Goal: Transaction & Acquisition: Purchase product/service

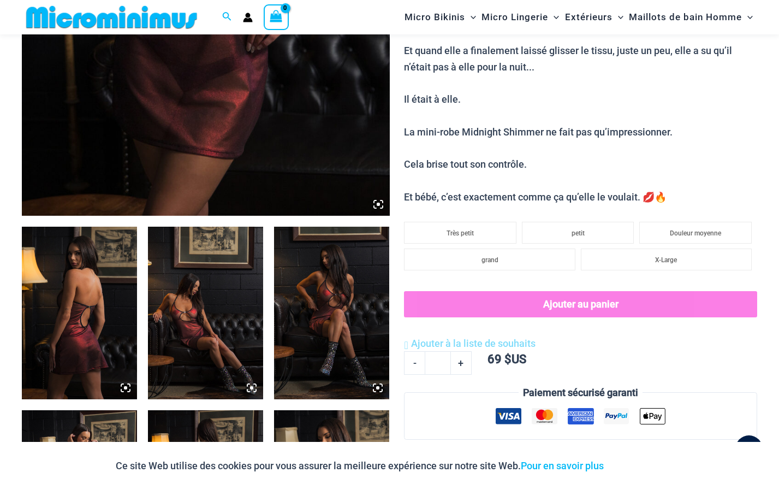
scroll to position [545, 0]
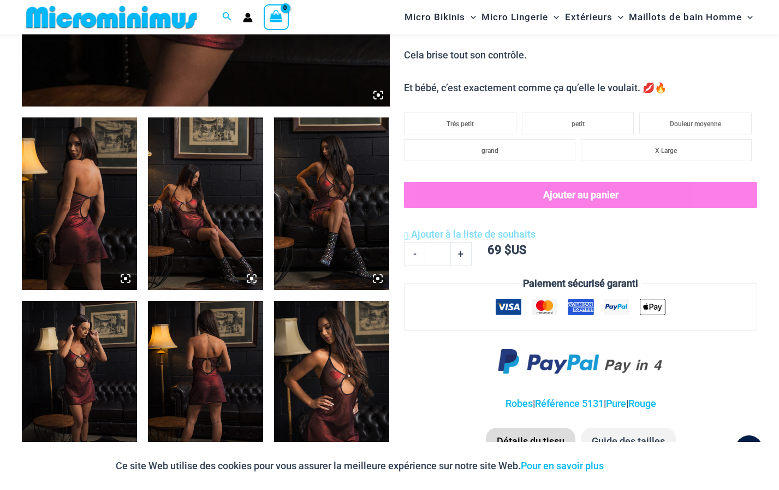
click at [96, 219] on img at bounding box center [79, 203] width 115 height 173
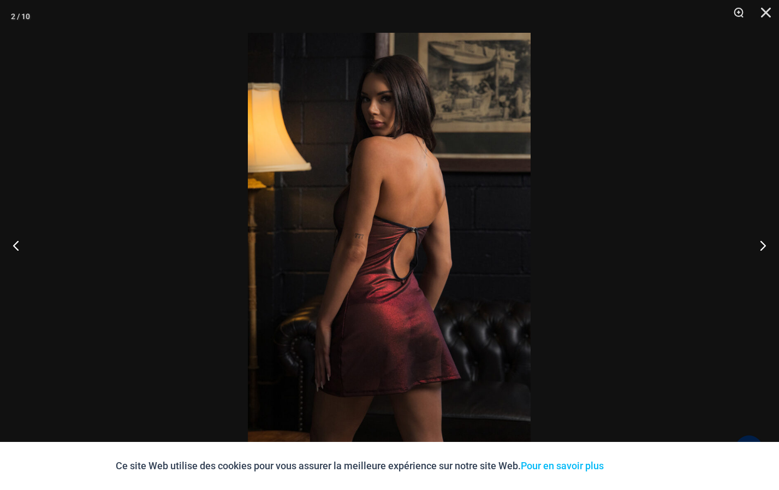
click at [313, 238] on img at bounding box center [389, 245] width 283 height 424
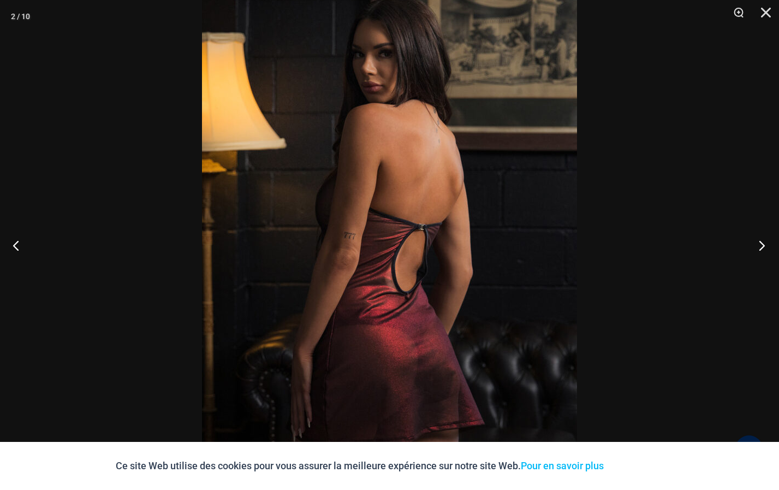
click at [761, 242] on button "Prochain" at bounding box center [758, 245] width 41 height 55
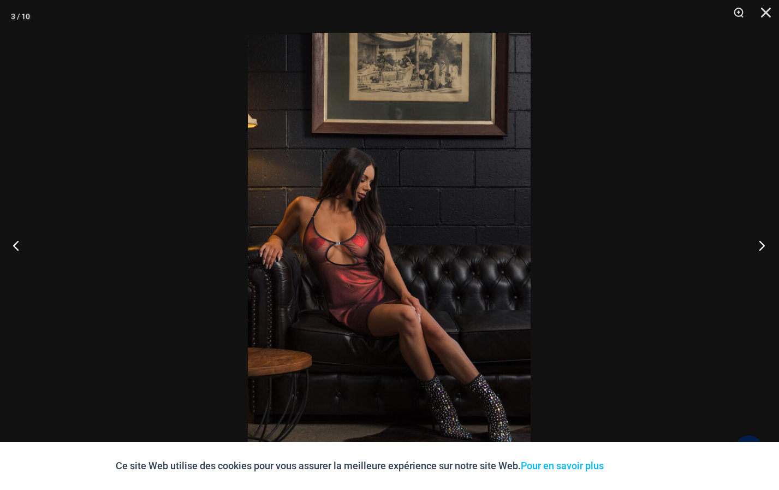
click at [759, 242] on button "Prochain" at bounding box center [758, 245] width 41 height 55
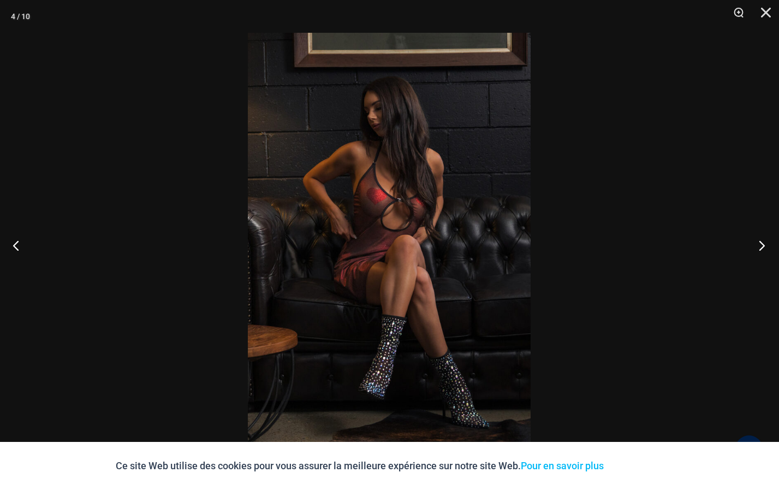
click at [763, 245] on button "Prochain" at bounding box center [758, 245] width 41 height 55
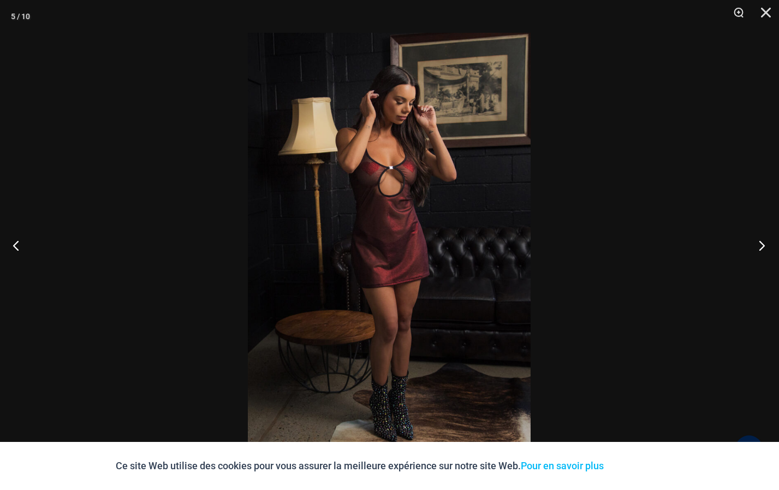
click at [765, 241] on button "Prochain" at bounding box center [758, 245] width 41 height 55
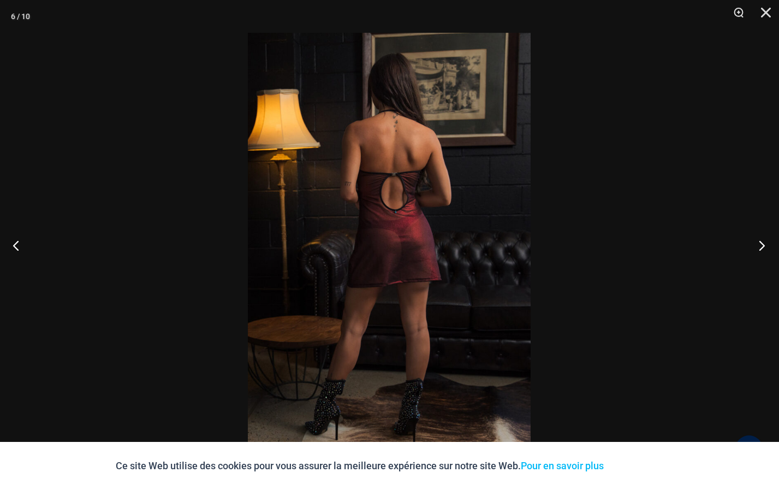
click at [764, 245] on button "Prochain" at bounding box center [758, 245] width 41 height 55
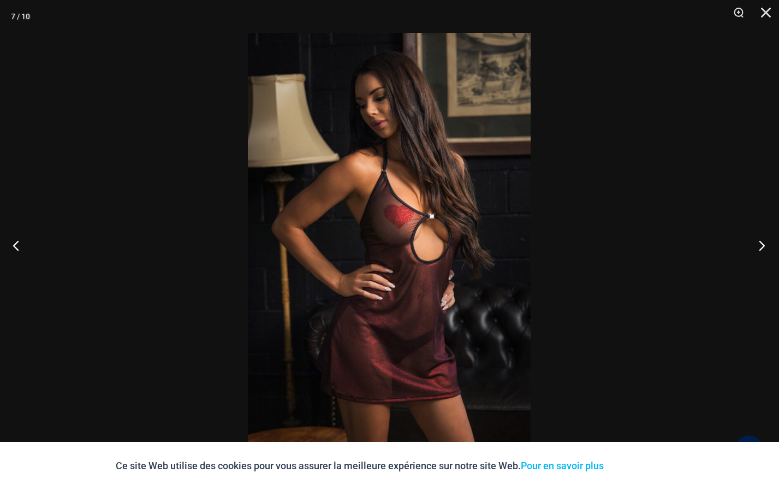
click at [759, 242] on button "Prochain" at bounding box center [758, 245] width 41 height 55
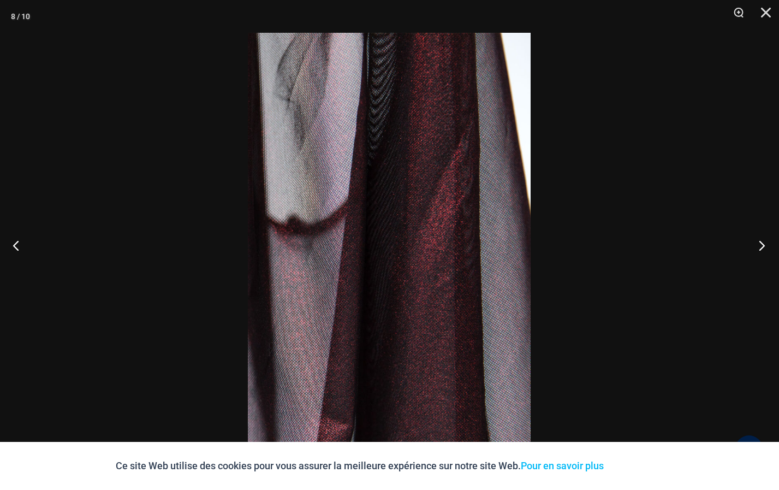
click at [762, 244] on button "Prochain" at bounding box center [758, 245] width 41 height 55
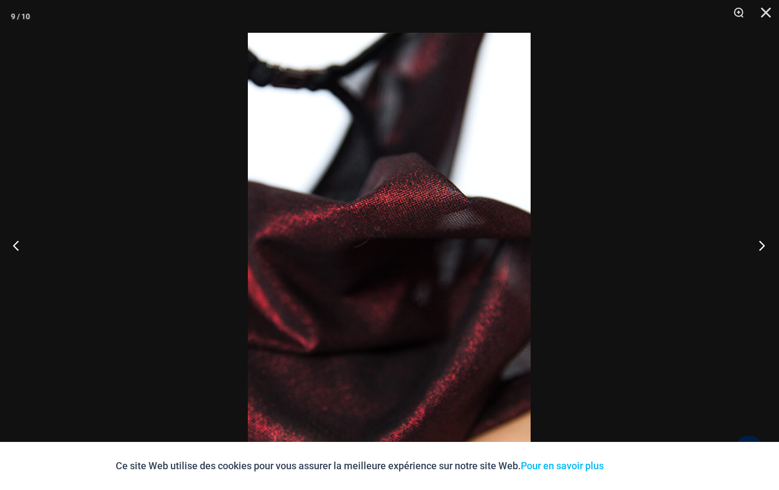
click at [762, 244] on button "Prochain" at bounding box center [758, 245] width 41 height 55
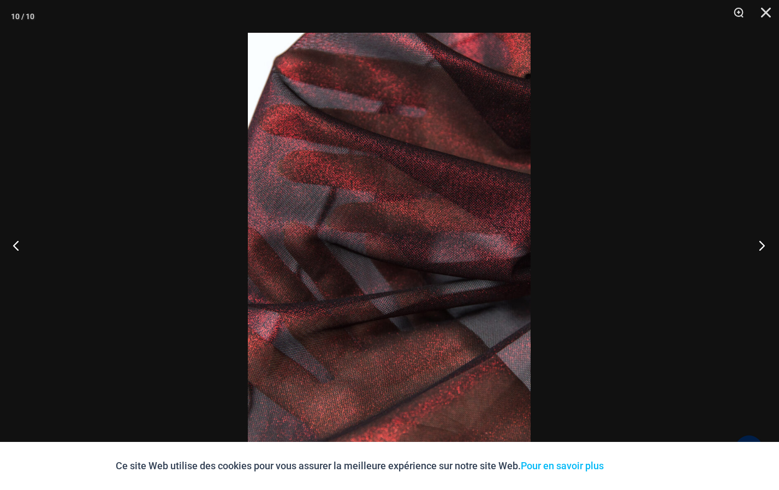
click at [760, 243] on button "Prochain" at bounding box center [758, 245] width 41 height 55
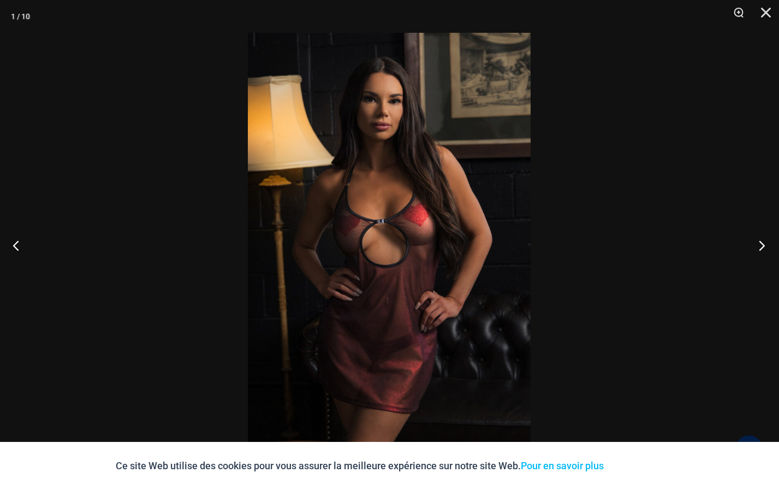
click at [761, 244] on button "Prochain" at bounding box center [758, 245] width 41 height 55
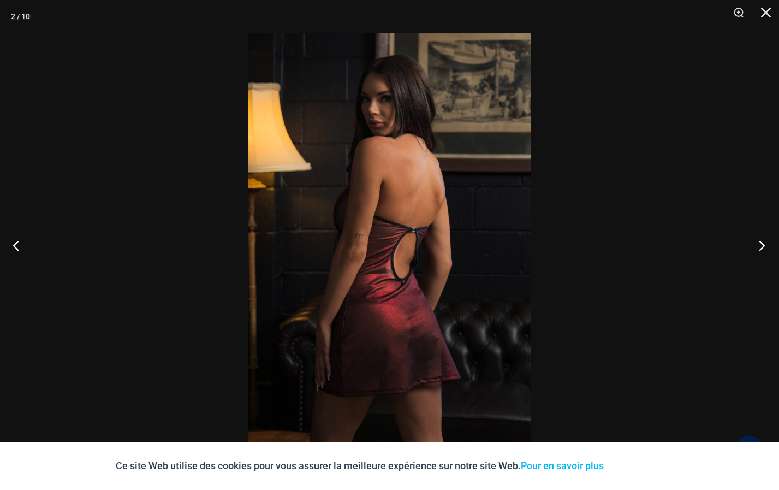
click at [759, 242] on button "Prochain" at bounding box center [758, 245] width 41 height 55
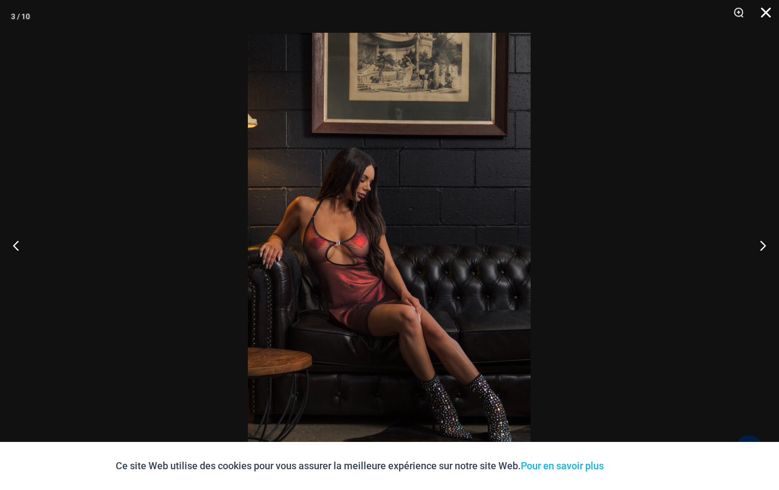
click at [767, 14] on button "Fermer" at bounding box center [762, 16] width 27 height 33
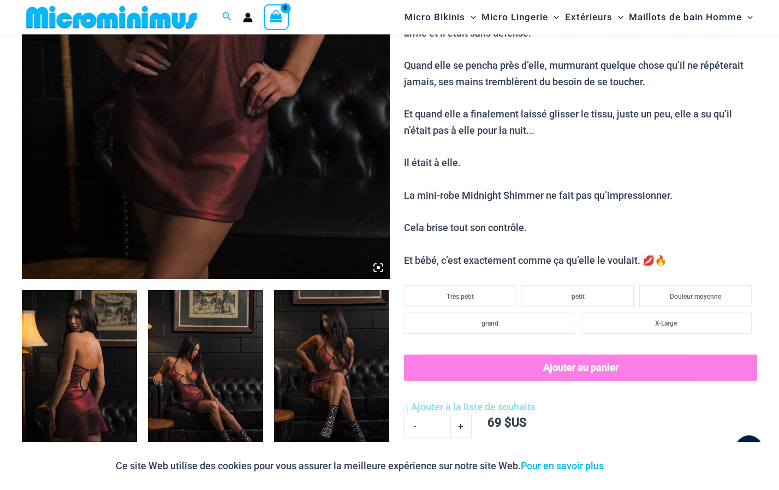
scroll to position [373, 0]
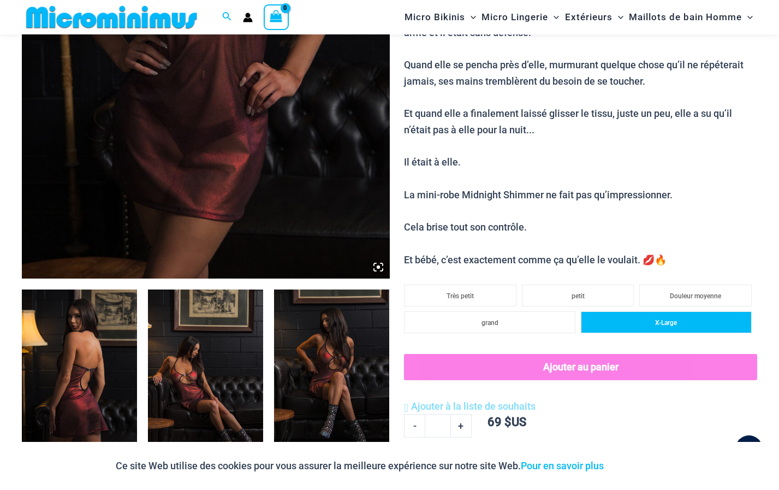
click at [669, 321] on span "X-Large" at bounding box center [666, 323] width 22 height 8
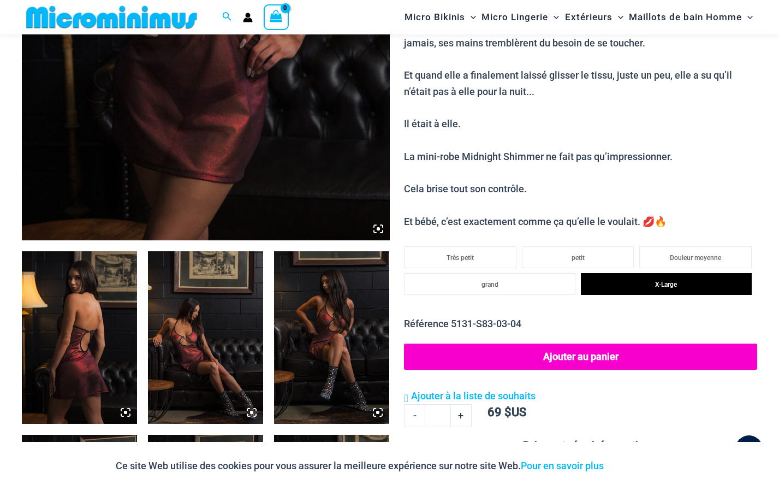
scroll to position [427, 0]
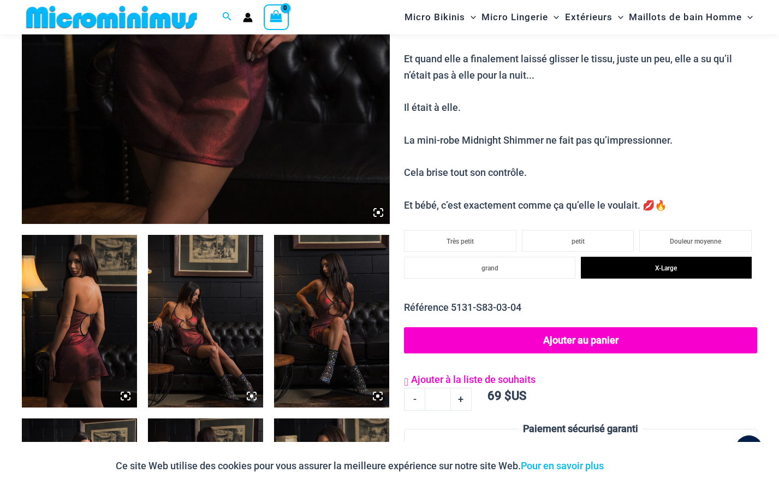
click at [413, 375] on link "Ajouter à la liste de souhaits" at bounding box center [469, 379] width 131 height 16
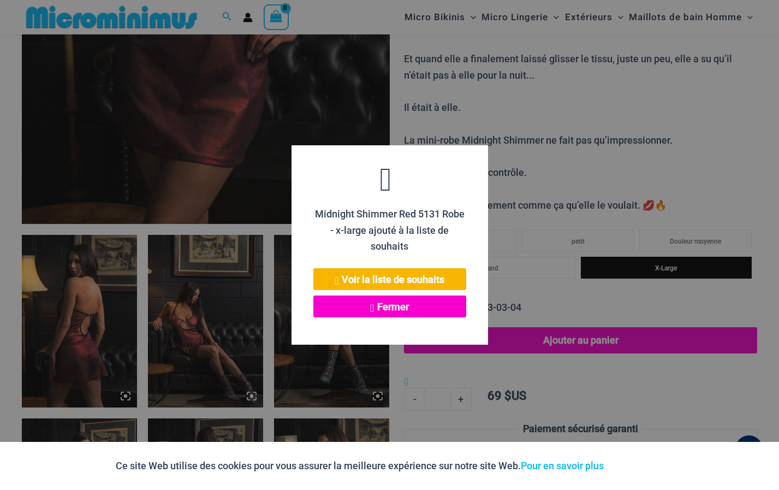
click at [405, 306] on font "Fermer" at bounding box center [393, 306] width 32 height 11
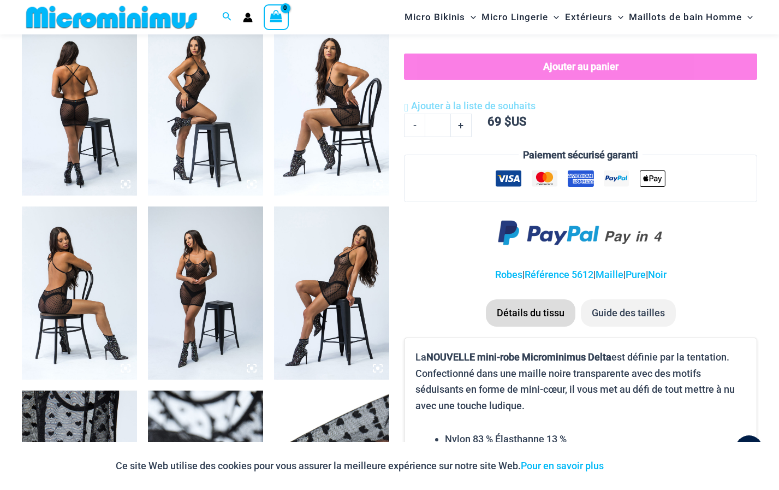
scroll to position [545, 0]
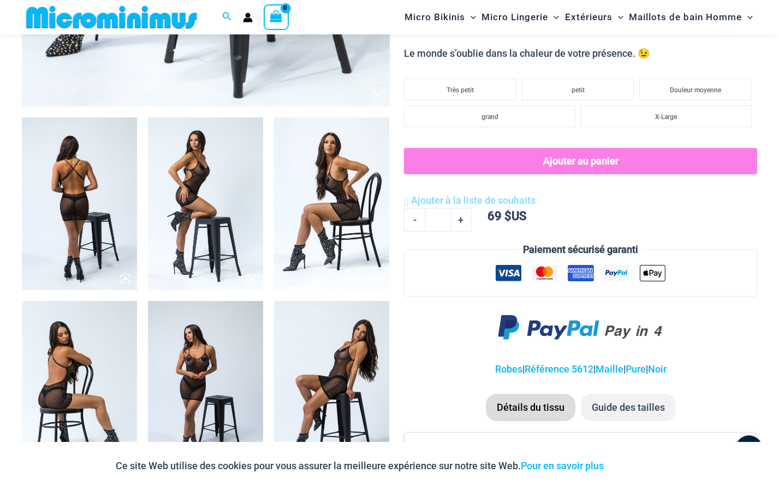
click at [97, 187] on img at bounding box center [79, 203] width 115 height 173
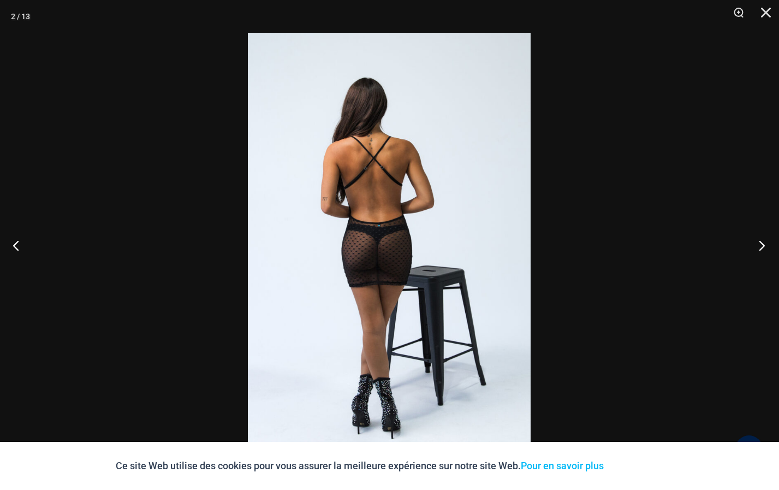
click at [762, 244] on button "Prochain" at bounding box center [758, 245] width 41 height 55
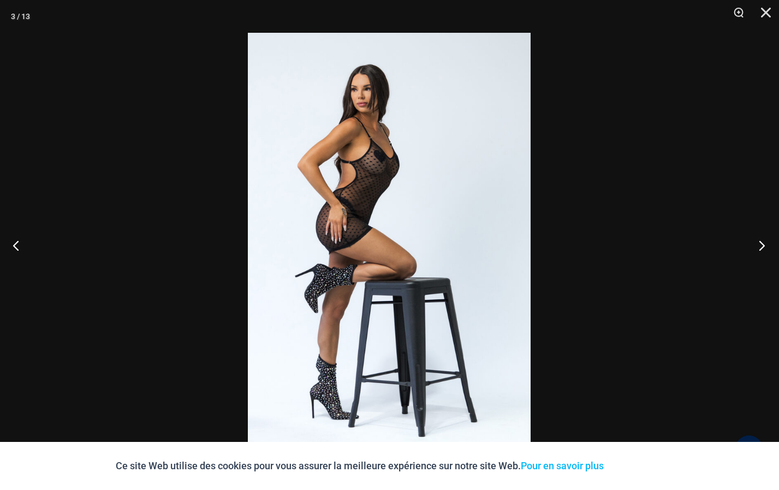
click at [761, 245] on button "Prochain" at bounding box center [758, 245] width 41 height 55
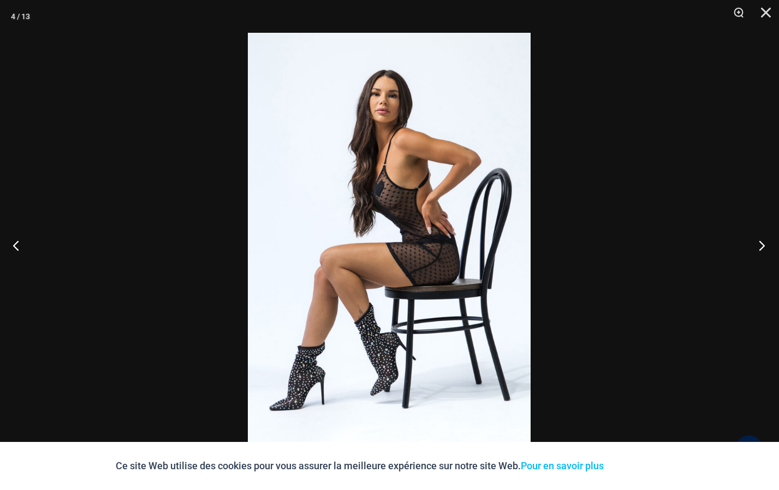
click at [759, 245] on button "Prochain" at bounding box center [758, 245] width 41 height 55
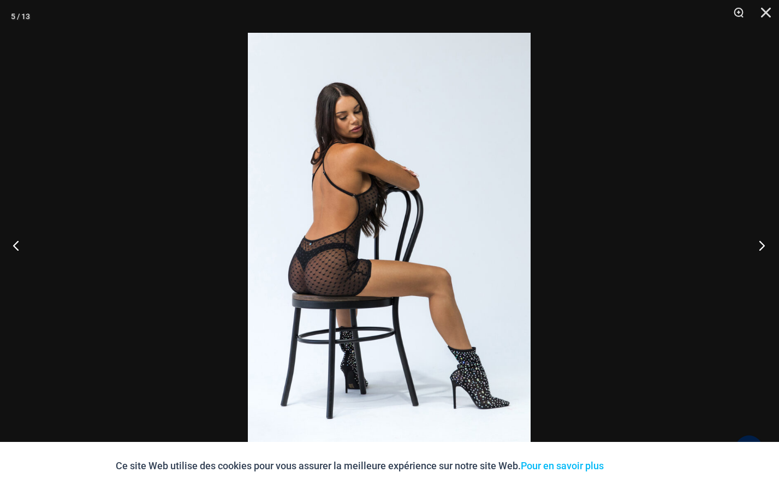
click at [758, 244] on button "Prochain" at bounding box center [758, 245] width 41 height 55
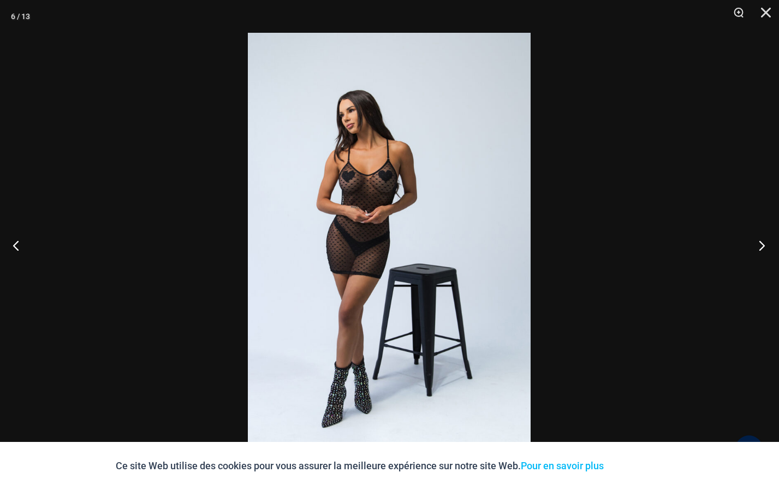
click at [762, 243] on button "Prochain" at bounding box center [758, 245] width 41 height 55
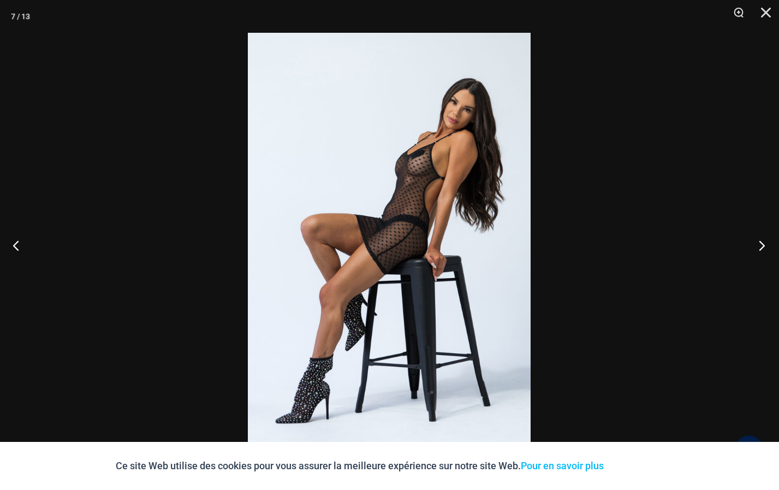
click at [761, 244] on button "Prochain" at bounding box center [758, 245] width 41 height 55
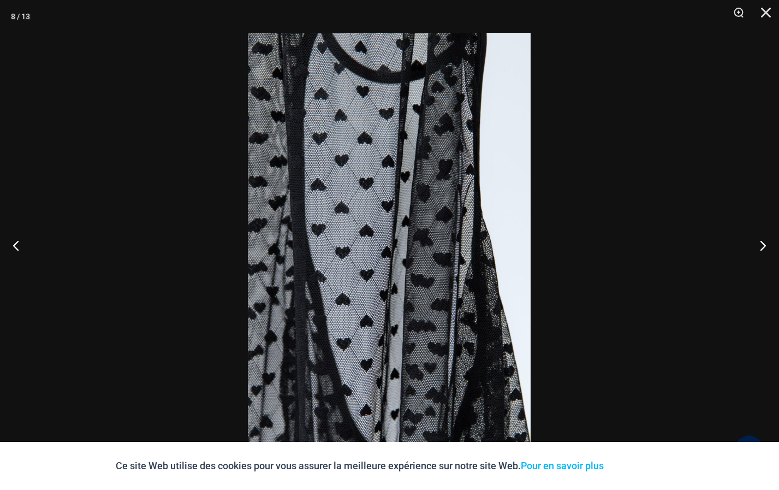
click at [349, 212] on img at bounding box center [389, 245] width 283 height 424
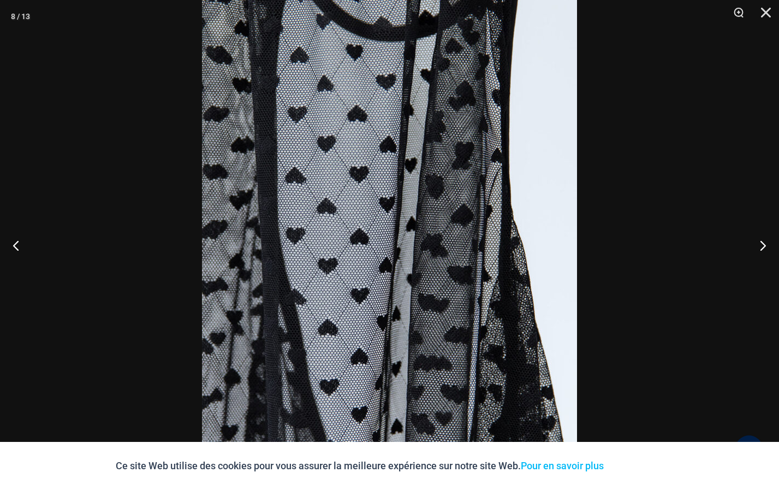
click at [351, 212] on img at bounding box center [389, 255] width 375 height 562
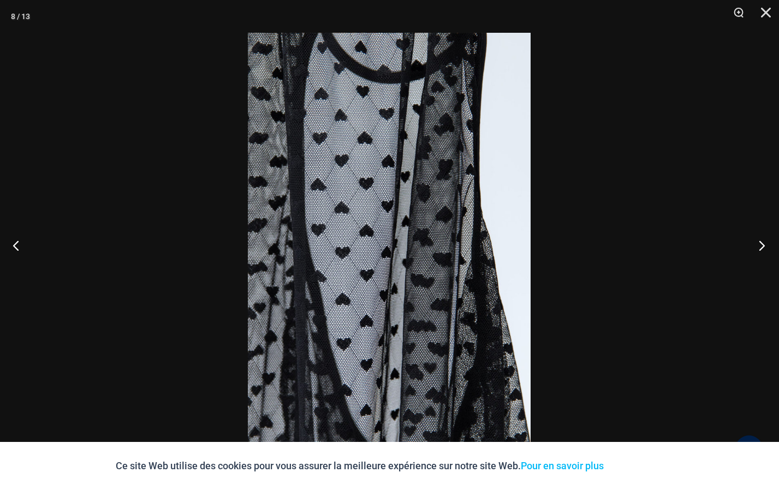
click at [761, 246] on button "Prochain" at bounding box center [758, 245] width 41 height 55
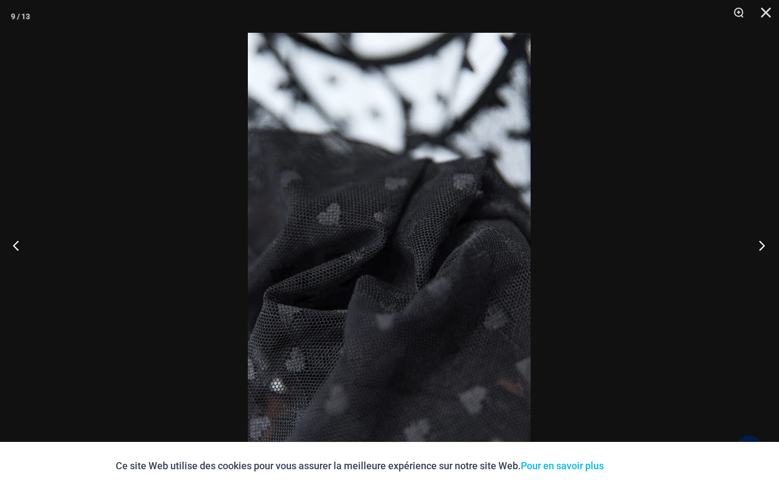
click at [761, 246] on button "Prochain" at bounding box center [758, 245] width 41 height 55
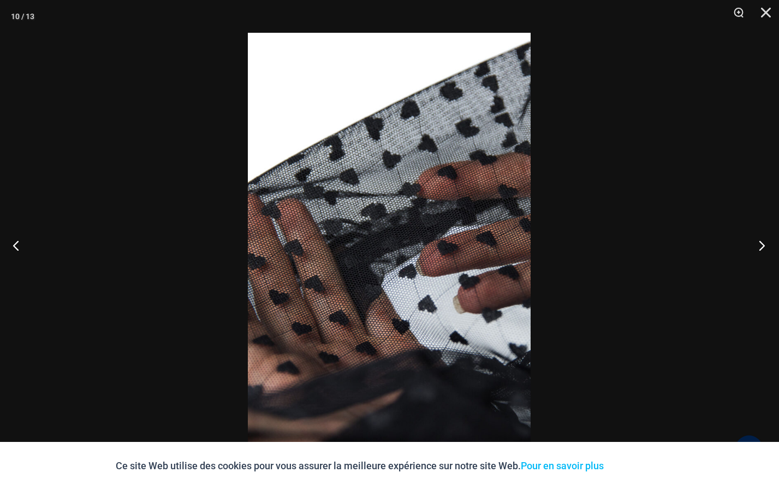
click at [761, 246] on button "Prochain" at bounding box center [758, 245] width 41 height 55
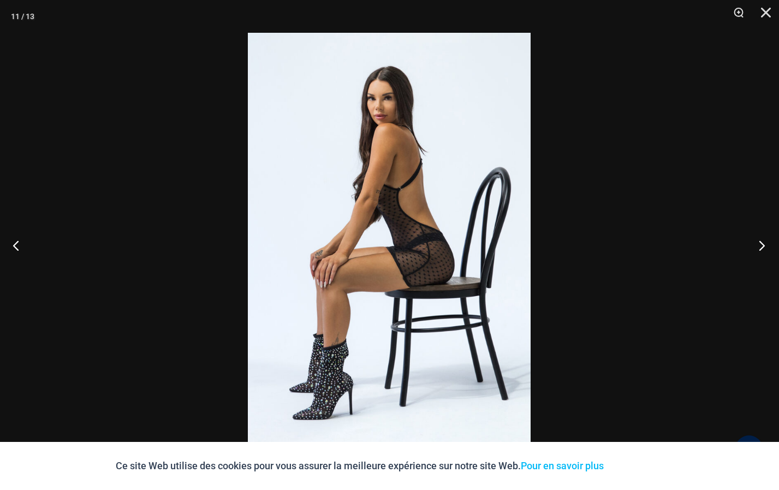
click at [759, 243] on button "Prochain" at bounding box center [758, 245] width 41 height 55
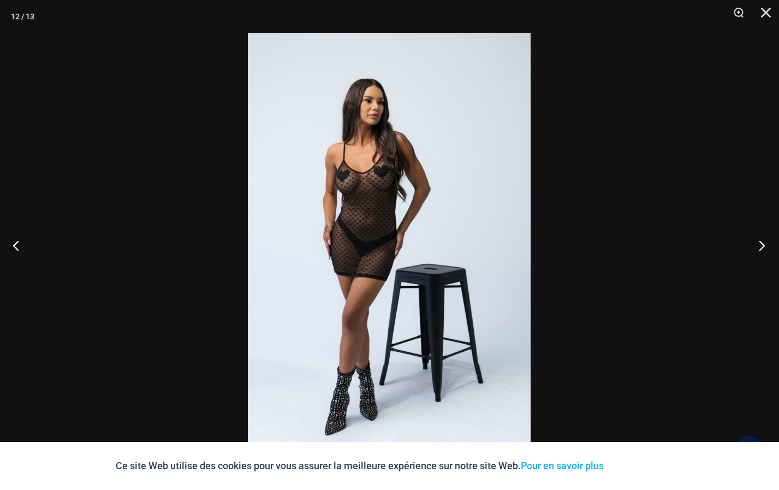
click at [762, 242] on button "Prochain" at bounding box center [758, 245] width 41 height 55
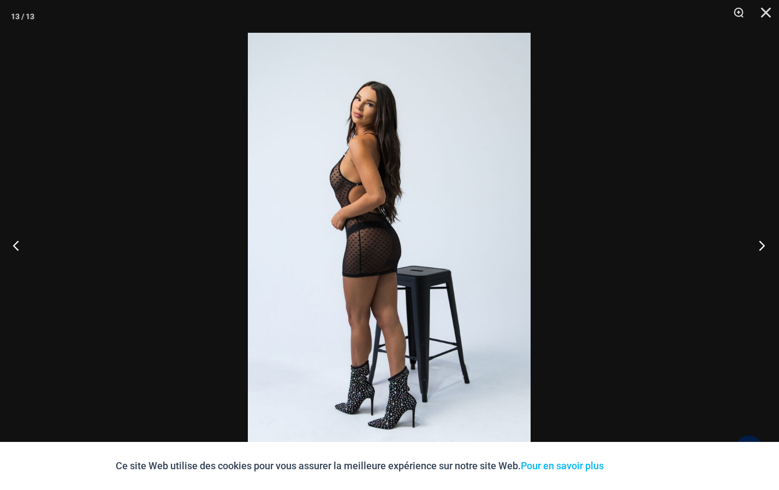
click at [761, 240] on button "Prochain" at bounding box center [758, 245] width 41 height 55
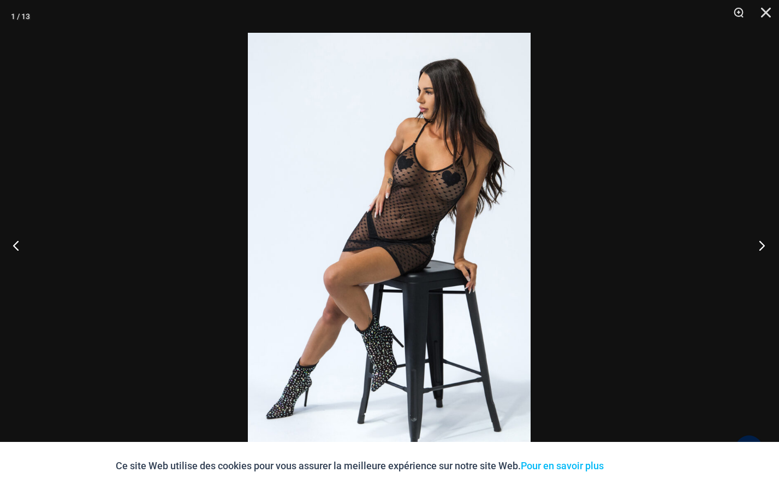
click at [762, 245] on button "Prochain" at bounding box center [758, 245] width 41 height 55
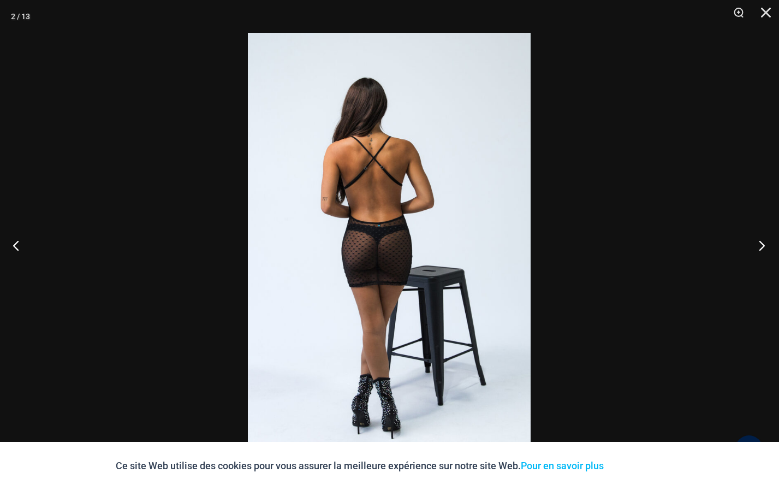
click at [760, 241] on button "Prochain" at bounding box center [758, 245] width 41 height 55
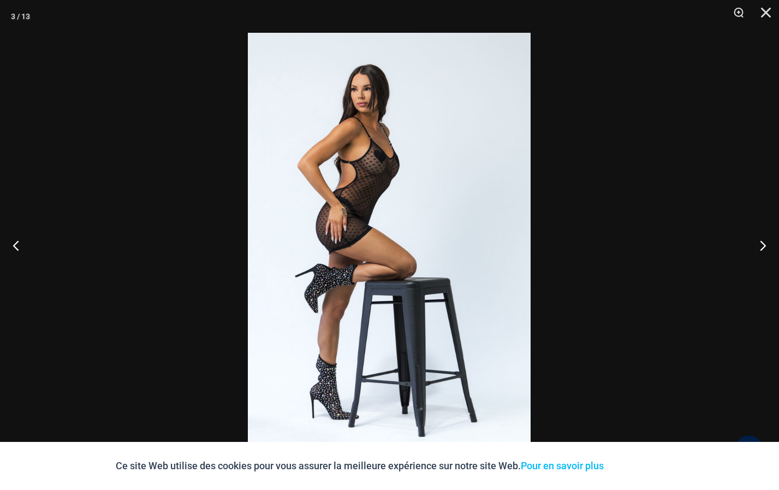
click at [637, 290] on div at bounding box center [389, 245] width 779 height 490
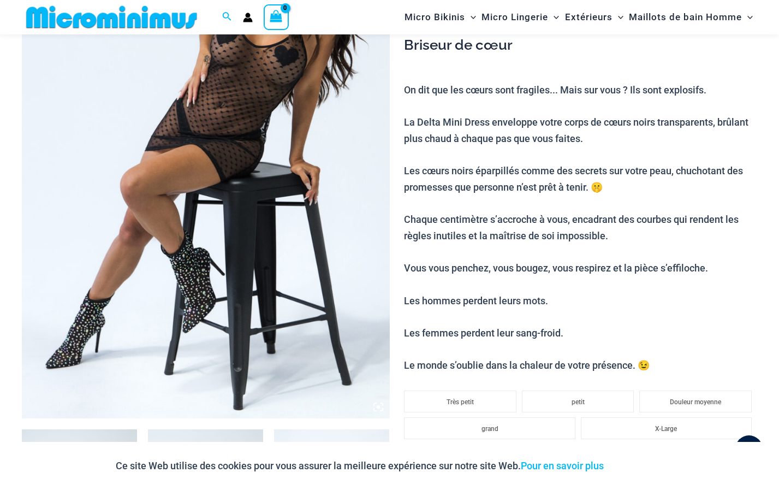
scroll to position [0, 0]
